Goal: Use online tool/utility: Utilize a website feature to perform a specific function

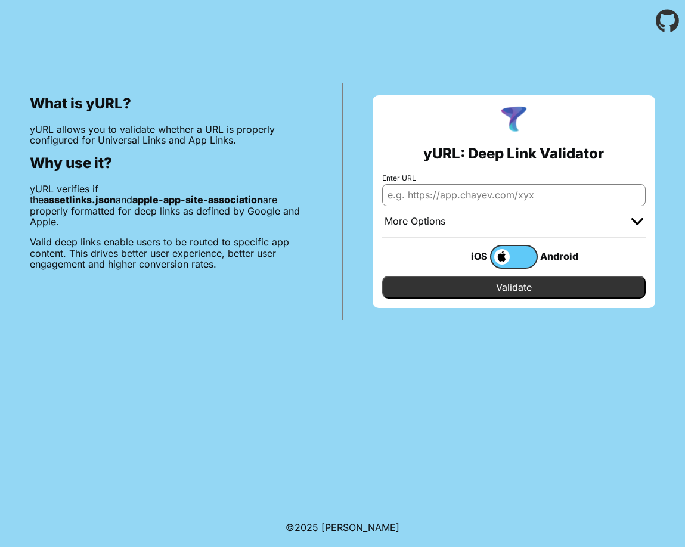
click at [472, 197] on input "Enter URL" at bounding box center [514, 194] width 264 height 21
paste input "[URL][DOMAIN_NAME]"
type input "[URL][DOMAIN_NAME]"
click at [496, 288] on input "Validate" at bounding box center [514, 287] width 264 height 23
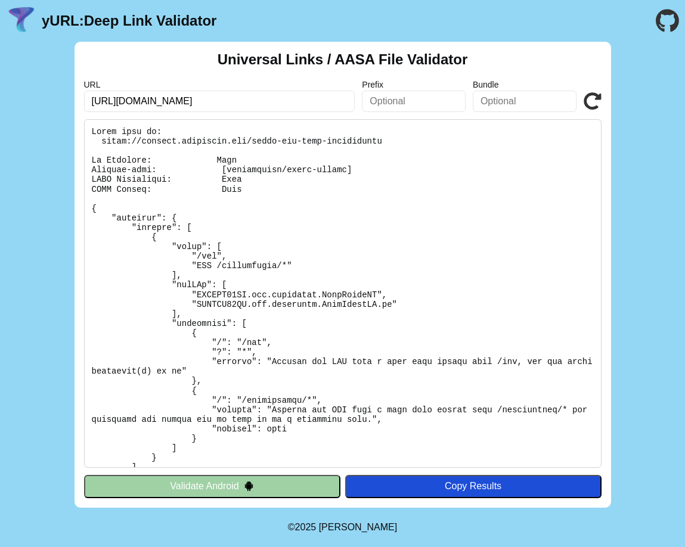
click at [226, 161] on pre at bounding box center [342, 293] width 517 height 349
drag, startPoint x: 211, startPoint y: 160, endPoint x: 238, endPoint y: 160, distance: 26.8
click at [237, 160] on pre at bounding box center [342, 293] width 517 height 349
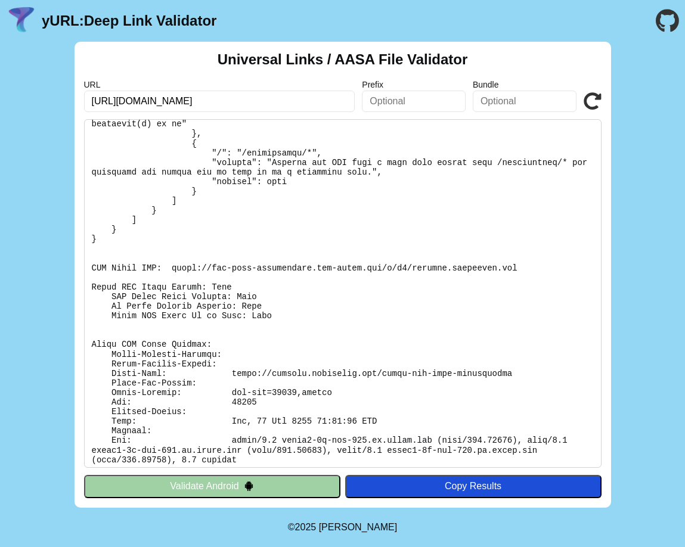
scroll to position [252, 0]
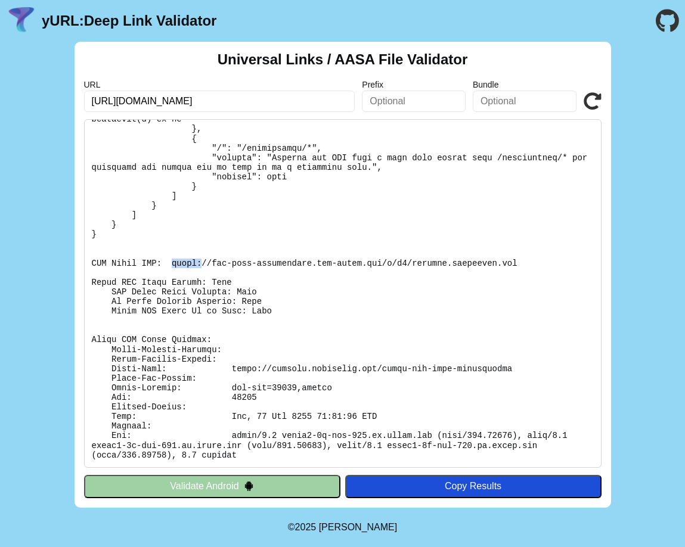
drag, startPoint x: 171, startPoint y: 260, endPoint x: 205, endPoint y: 263, distance: 34.1
click at [205, 263] on pre at bounding box center [342, 293] width 517 height 349
click at [217, 488] on button "Validate Android" at bounding box center [212, 486] width 256 height 23
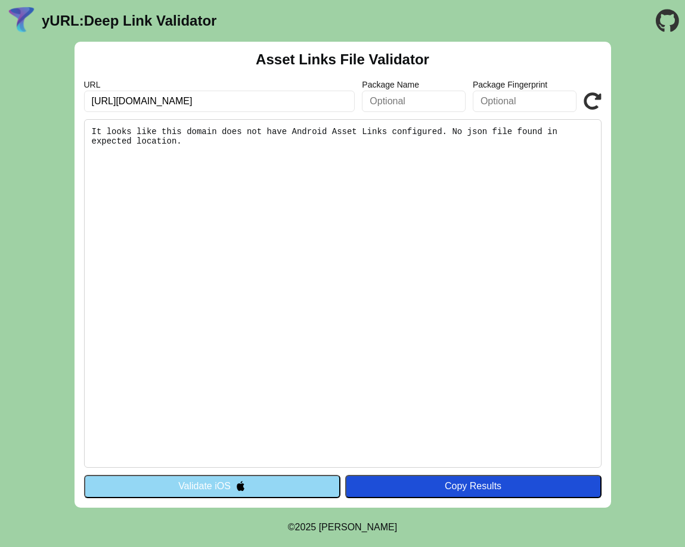
click at [202, 491] on button "Validate iOS" at bounding box center [212, 486] width 256 height 23
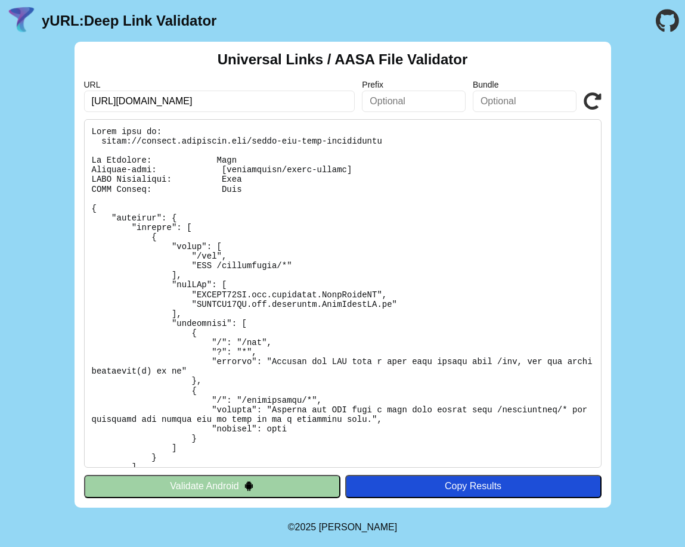
click at [202, 487] on button "Validate Android" at bounding box center [212, 486] width 256 height 23
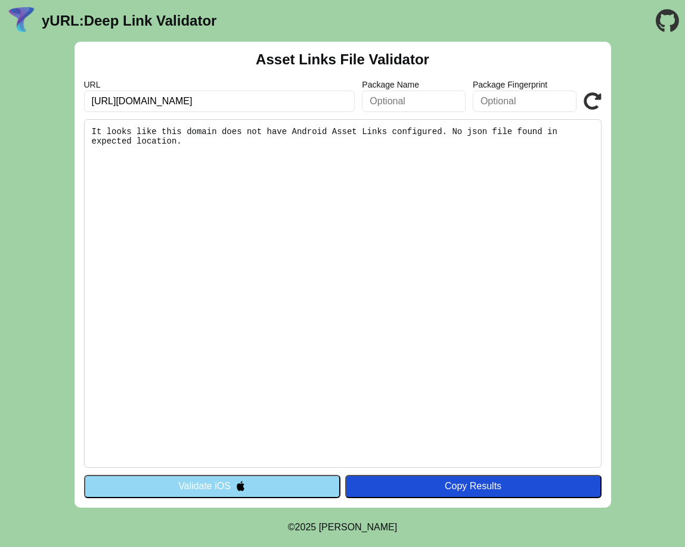
click at [219, 483] on button "Validate iOS" at bounding box center [212, 486] width 256 height 23
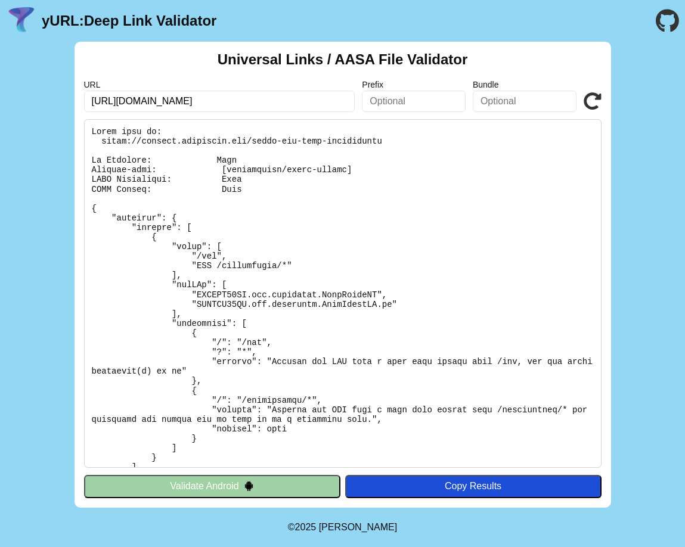
click at [201, 488] on button "Validate Android" at bounding box center [212, 486] width 256 height 23
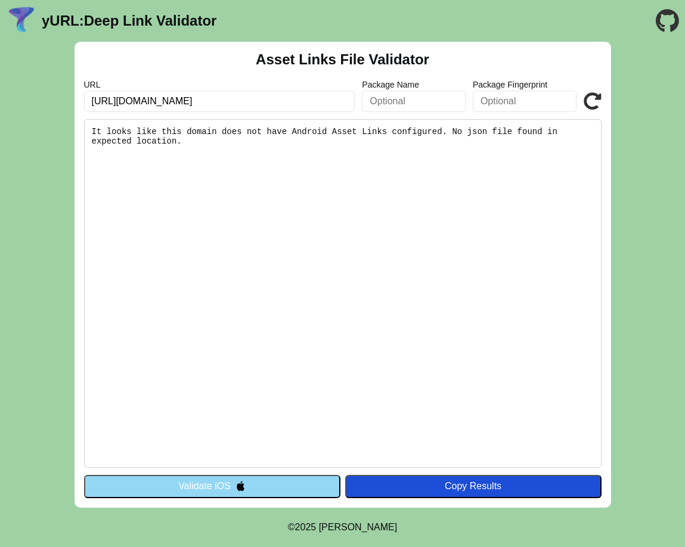
click at [230, 98] on input "https://certify.routethis.com" at bounding box center [219, 101] width 271 height 21
type input "https://certify.routethis.com/public"
click at [593, 95] on icon at bounding box center [592, 101] width 18 height 18
click at [251, 100] on input "https://certify.routethis.com/public" at bounding box center [219, 101] width 271 height 21
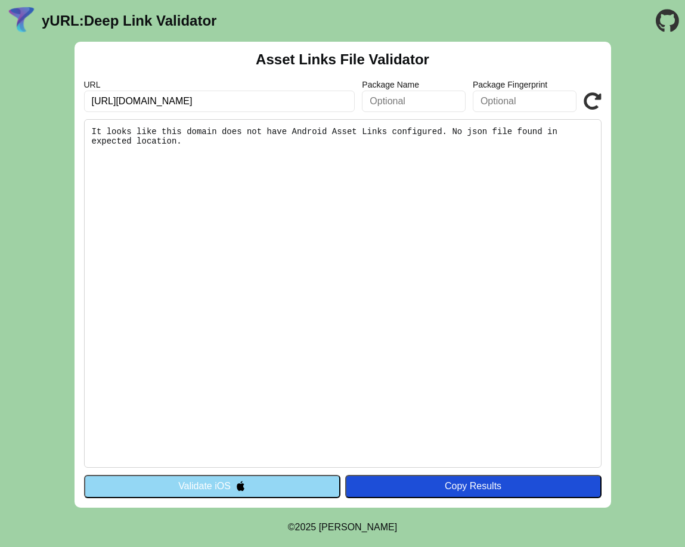
drag, startPoint x: 251, startPoint y: 100, endPoint x: 206, endPoint y: 100, distance: 45.3
click at [206, 100] on input "https://certify.routethis.com/public" at bounding box center [219, 101] width 271 height 21
click at [145, 101] on input "https://certify.routethis.com/" at bounding box center [219, 101] width 271 height 21
type input "https://certify-staging.routethis.com/"
click at [598, 102] on icon at bounding box center [592, 101] width 18 height 18
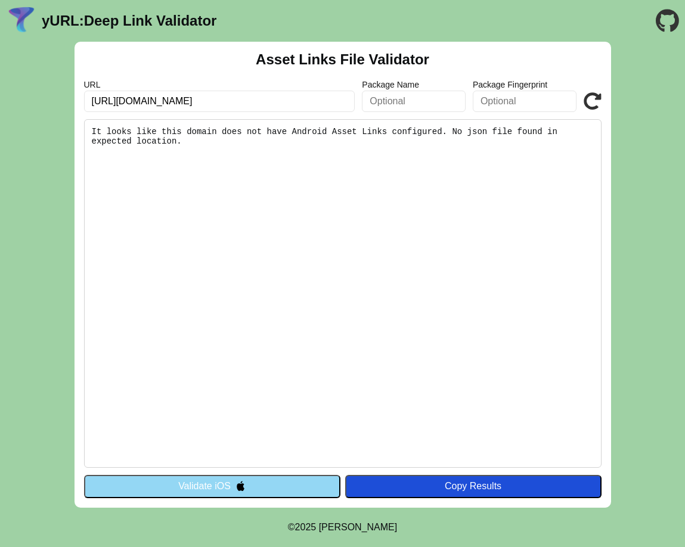
click at [255, 102] on input "[URL][DOMAIN_NAME]" at bounding box center [219, 101] width 271 height 21
type input "[URL][DOMAIN_NAME]"
click at [593, 104] on icon at bounding box center [592, 101] width 18 height 18
click at [178, 491] on button "Validate iOS" at bounding box center [212, 486] width 256 height 23
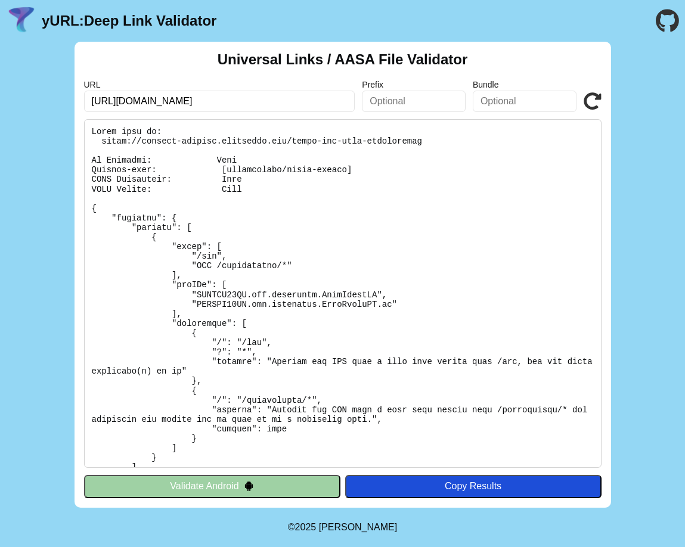
click at [592, 101] on icon at bounding box center [592, 101] width 18 height 18
click at [268, 110] on input "[URL][DOMAIN_NAME]" at bounding box center [219, 101] width 271 height 21
click at [225, 489] on button "Validate Android" at bounding box center [212, 486] width 256 height 23
